Goal: Task Accomplishment & Management: Manage account settings

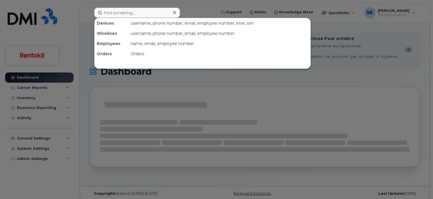
click at [126, 12] on input at bounding box center [137, 13] width 86 height 10
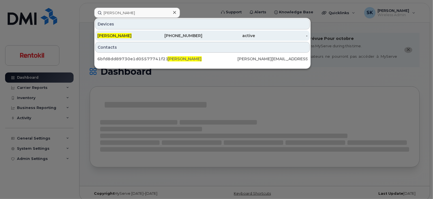
type input "Eliana Gonzalez"
click at [121, 36] on span "ELIANA GONZALEZ" at bounding box center [114, 35] width 34 height 5
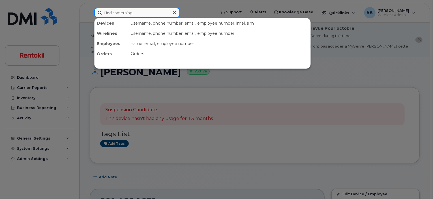
click at [119, 13] on input at bounding box center [137, 13] width 86 height 10
paste input "551-775-3313"
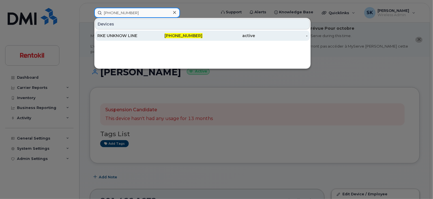
type input "551-775-3313"
click at [114, 36] on div "RKE UNKNOW LINE" at bounding box center [123, 36] width 53 height 6
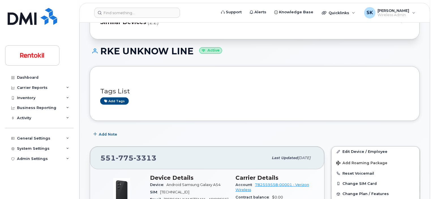
scroll to position [57, 0]
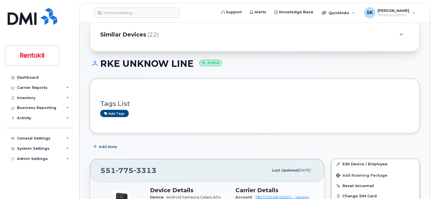
click at [128, 59] on h1 "RKE UNKNOW LINE Active" at bounding box center [255, 64] width 330 height 10
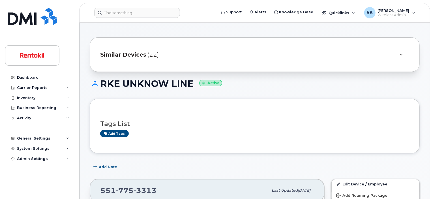
scroll to position [0, 0]
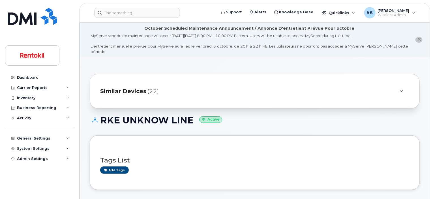
click at [190, 115] on h1 "RKE UNKNOW LINE Active" at bounding box center [255, 120] width 330 height 10
click at [148, 117] on h1 "RKE UNKNOW LINE Active" at bounding box center [255, 120] width 330 height 10
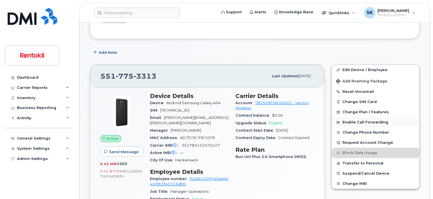
scroll to position [141, 0]
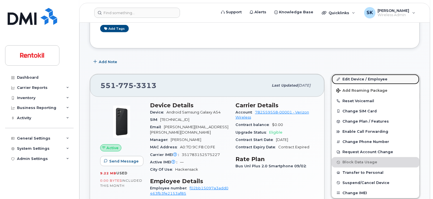
click at [361, 74] on link "Edit Device / Employee" at bounding box center [376, 79] width 88 height 10
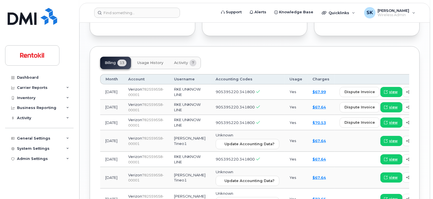
scroll to position [670, 0]
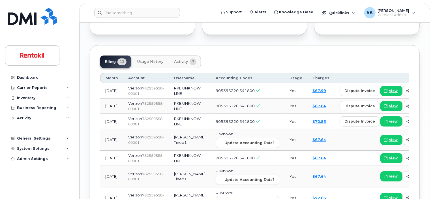
click at [158, 59] on span "Usage History" at bounding box center [150, 61] width 26 height 5
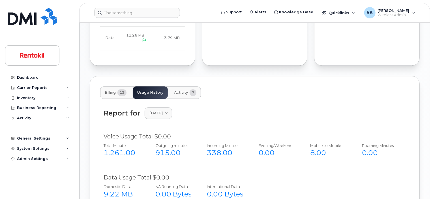
scroll to position [639, 0]
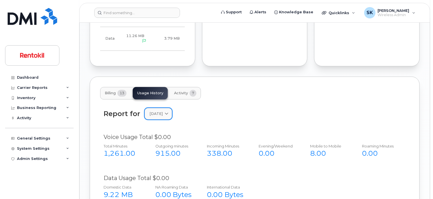
click at [168, 112] on icon at bounding box center [167, 114] width 4 height 4
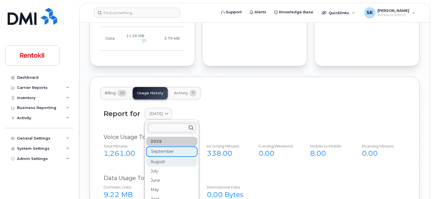
click at [157, 157] on div "August" at bounding box center [171, 161] width 51 height 9
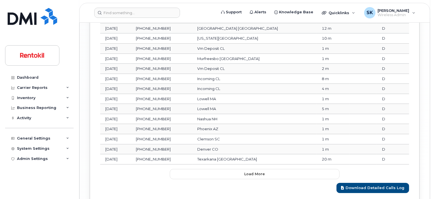
scroll to position [978, 0]
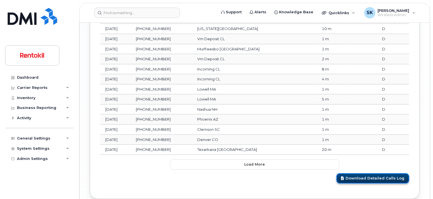
click at [368, 173] on link "Download Detailed Calls Log" at bounding box center [372, 178] width 73 height 10
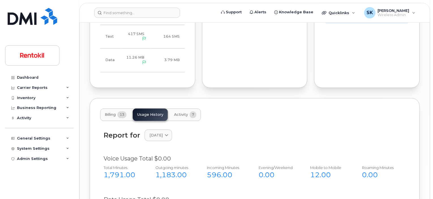
scroll to position [610, 0]
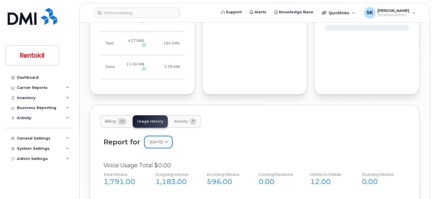
click at [168, 140] on icon at bounding box center [167, 142] width 4 height 4
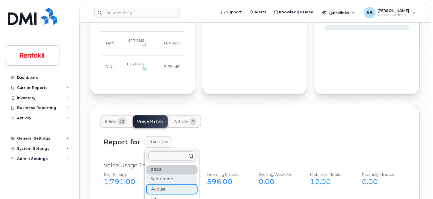
click at [168, 174] on div "September" at bounding box center [171, 178] width 51 height 9
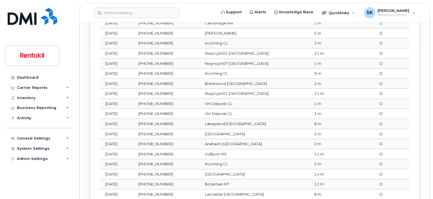
scroll to position [978, 0]
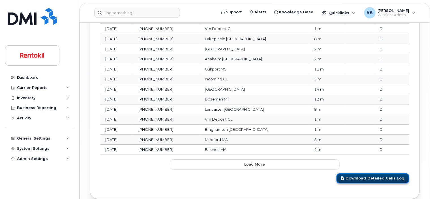
click at [367, 173] on link "Download Detailed Calls Log" at bounding box center [372, 178] width 73 height 10
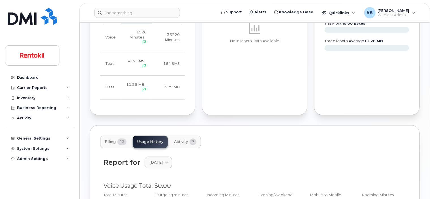
scroll to position [594, 0]
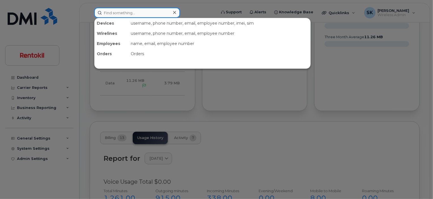
click at [139, 10] on input at bounding box center [137, 13] width 86 height 10
paste input "Michael Esposito"
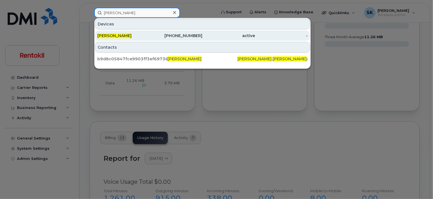
type input "Michael Esposito"
click at [126, 38] on div "MICHAEL ESPOSITO" at bounding box center [123, 36] width 53 height 10
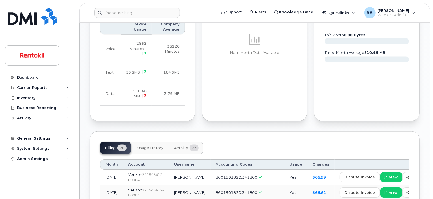
scroll to position [396, 0]
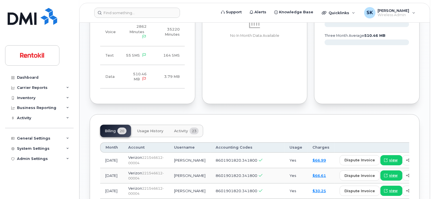
click at [149, 129] on span "Usage History" at bounding box center [150, 131] width 26 height 5
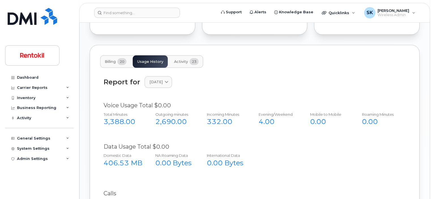
scroll to position [481, 0]
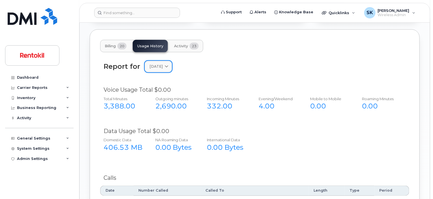
click at [168, 65] on icon at bounding box center [167, 67] width 4 height 4
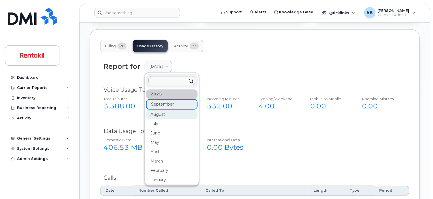
click at [157, 110] on div "August" at bounding box center [171, 114] width 51 height 9
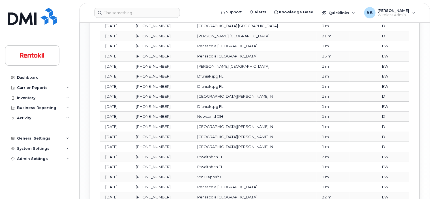
scroll to position [795, 0]
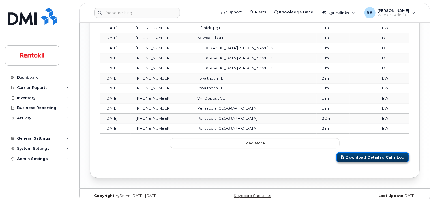
click at [386, 152] on link "Download Detailed Calls Log" at bounding box center [372, 157] width 73 height 10
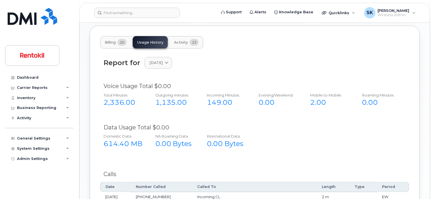
scroll to position [483, 0]
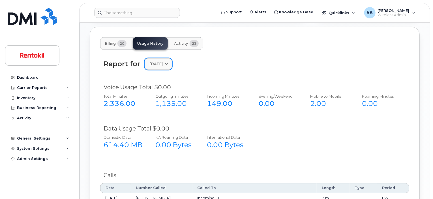
click at [168, 62] on icon at bounding box center [167, 64] width 4 height 4
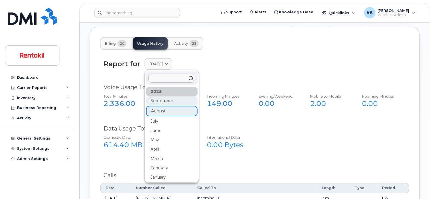
click at [159, 96] on div "September" at bounding box center [171, 100] width 51 height 9
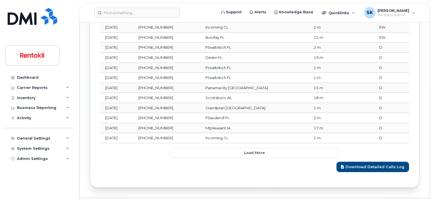
scroll to position [795, 0]
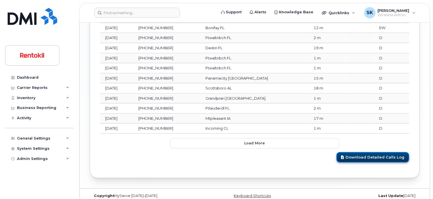
click at [355, 152] on link "Download Detailed Calls Log" at bounding box center [372, 157] width 73 height 10
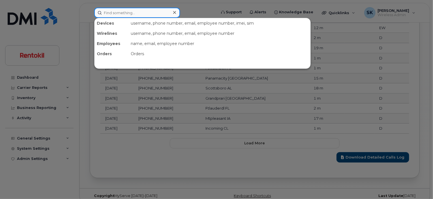
click at [137, 13] on input at bounding box center [137, 13] width 86 height 10
paste input "[PERSON_NAME]"
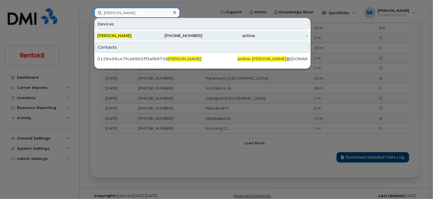
type input "[PERSON_NAME]"
click at [109, 35] on span "[PERSON_NAME]" at bounding box center [114, 35] width 34 height 5
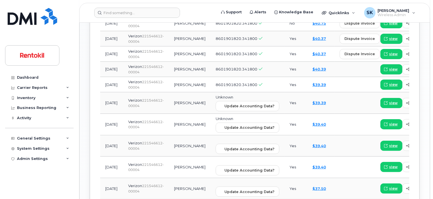
scroll to position [469, 0]
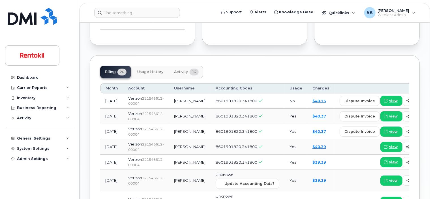
click at [154, 70] on span "Usage History" at bounding box center [150, 72] width 26 height 5
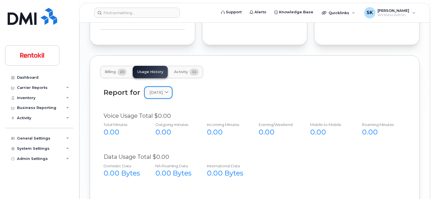
click at [168, 91] on icon at bounding box center [167, 93] width 4 height 4
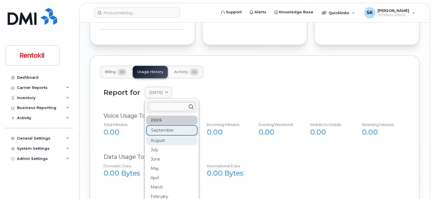
click at [162, 136] on div "August" at bounding box center [171, 140] width 51 height 9
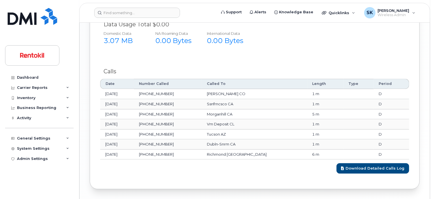
scroll to position [614, 0]
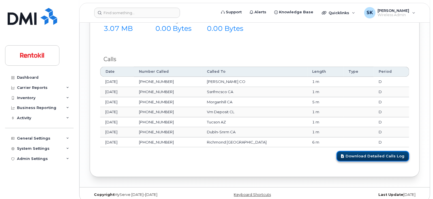
click at [380, 151] on link "Download Detailed Calls Log" at bounding box center [372, 156] width 73 height 10
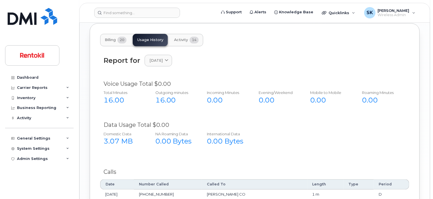
scroll to position [501, 0]
click at [168, 59] on icon at bounding box center [167, 61] width 4 height 4
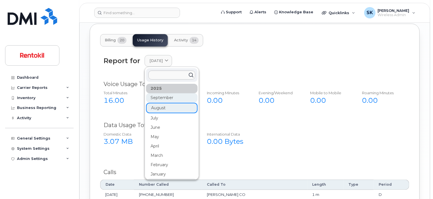
click at [159, 93] on div "September" at bounding box center [171, 97] width 51 height 9
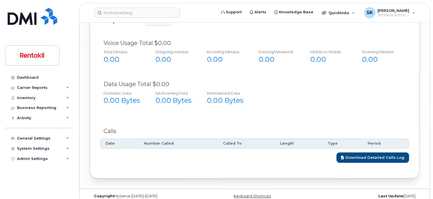
scroll to position [544, 0]
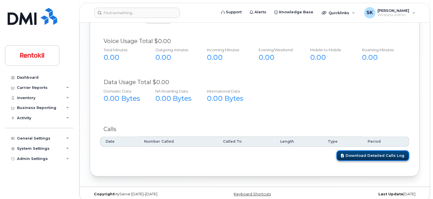
click at [369, 152] on link "Download Detailed Calls Log" at bounding box center [372, 155] width 73 height 10
